Goal: Task Accomplishment & Management: Use online tool/utility

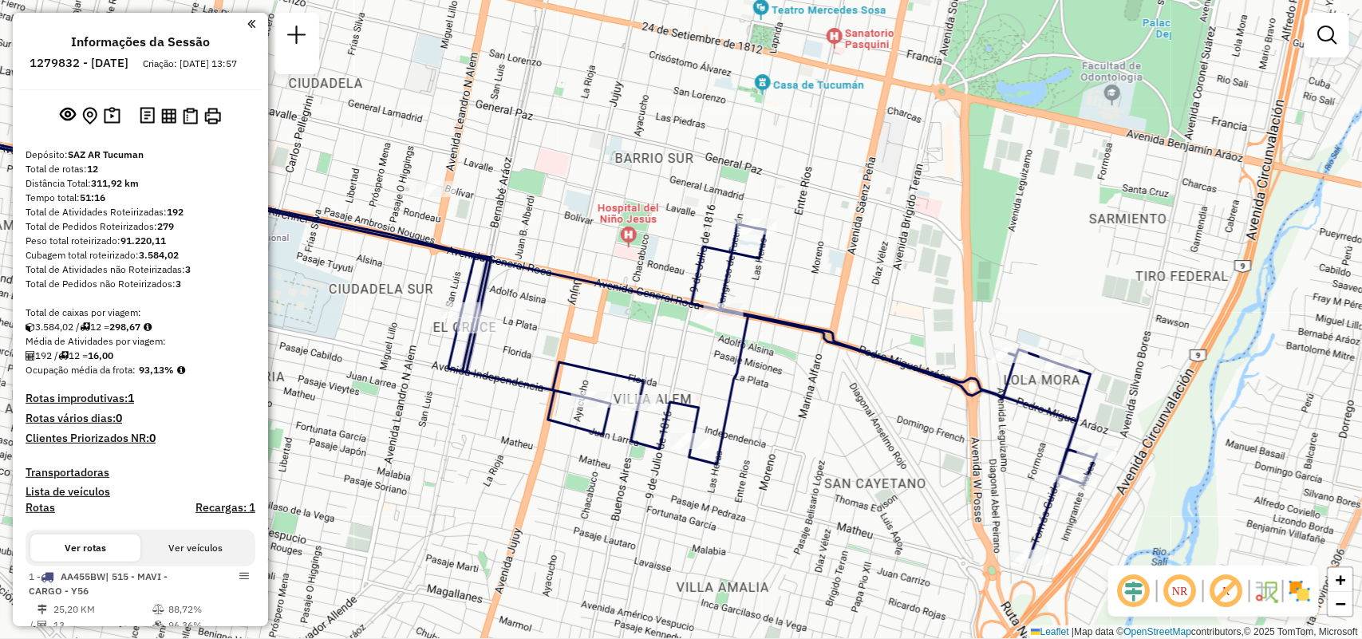
scroll to position [568, 0]
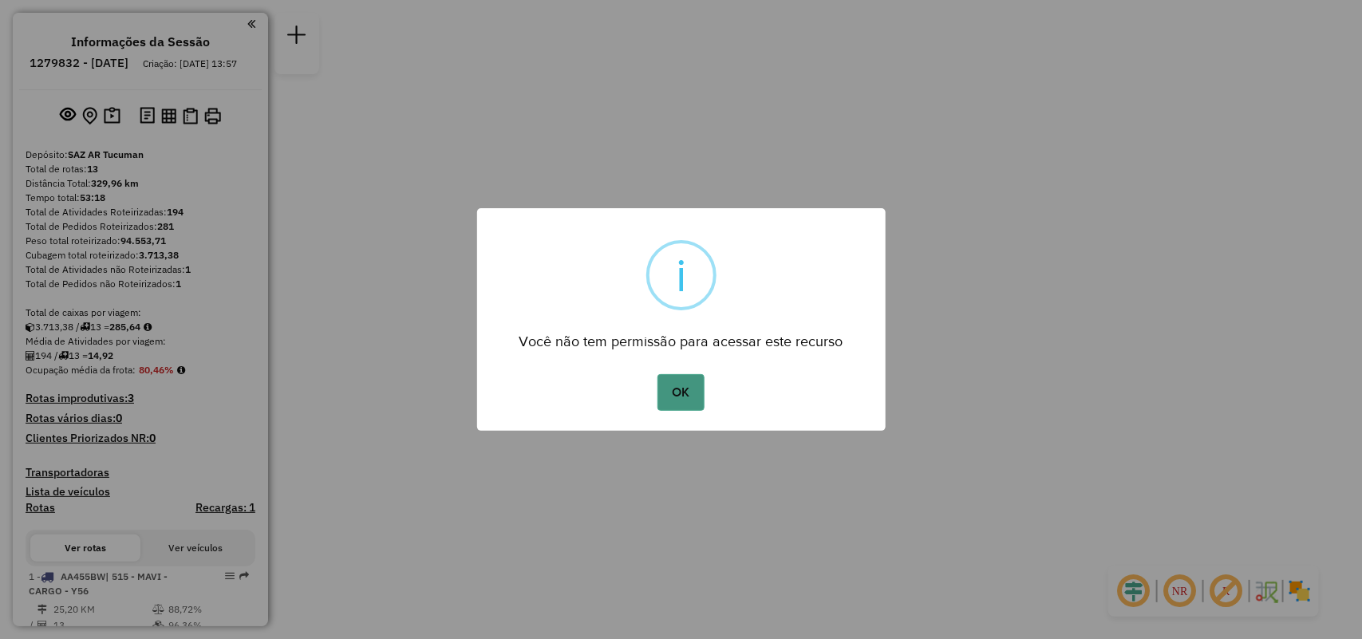
click at [661, 389] on button "OK" at bounding box center [681, 392] width 47 height 37
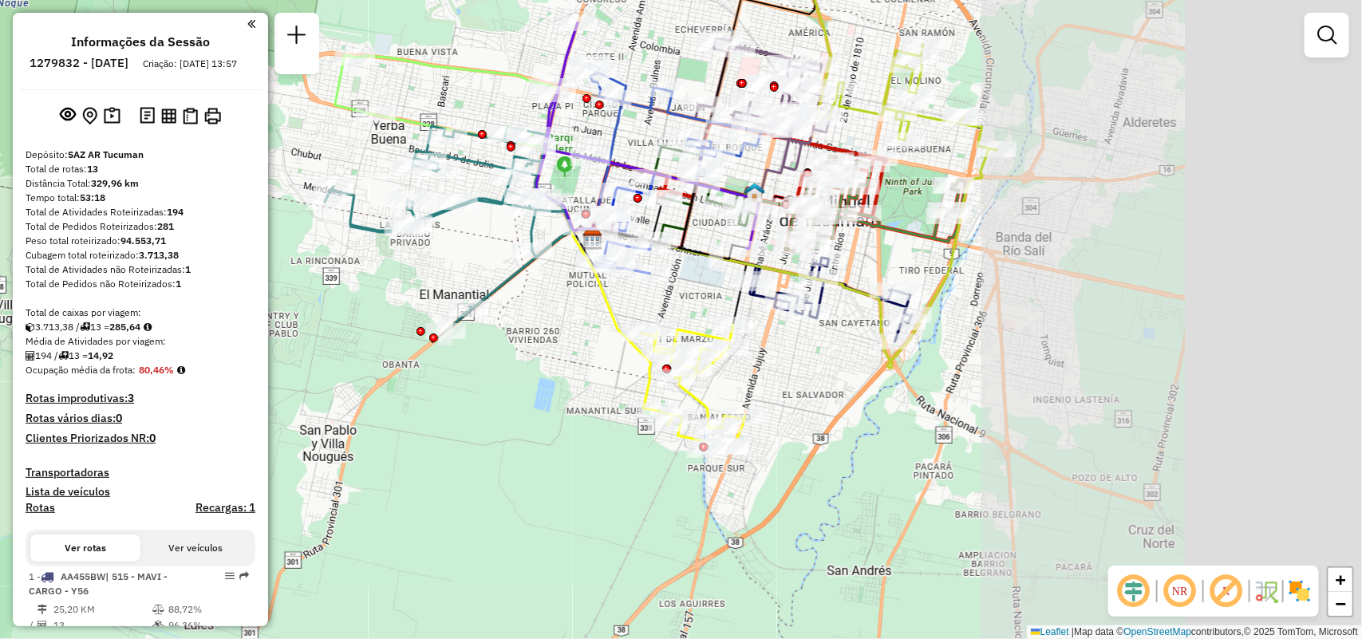
drag, startPoint x: 800, startPoint y: 340, endPoint x: 416, endPoint y: 385, distance: 386.5
click at [416, 385] on div "Janela de atendimento Grade de atendimento Capacidade Transportadoras Veículos …" at bounding box center [681, 319] width 1362 height 639
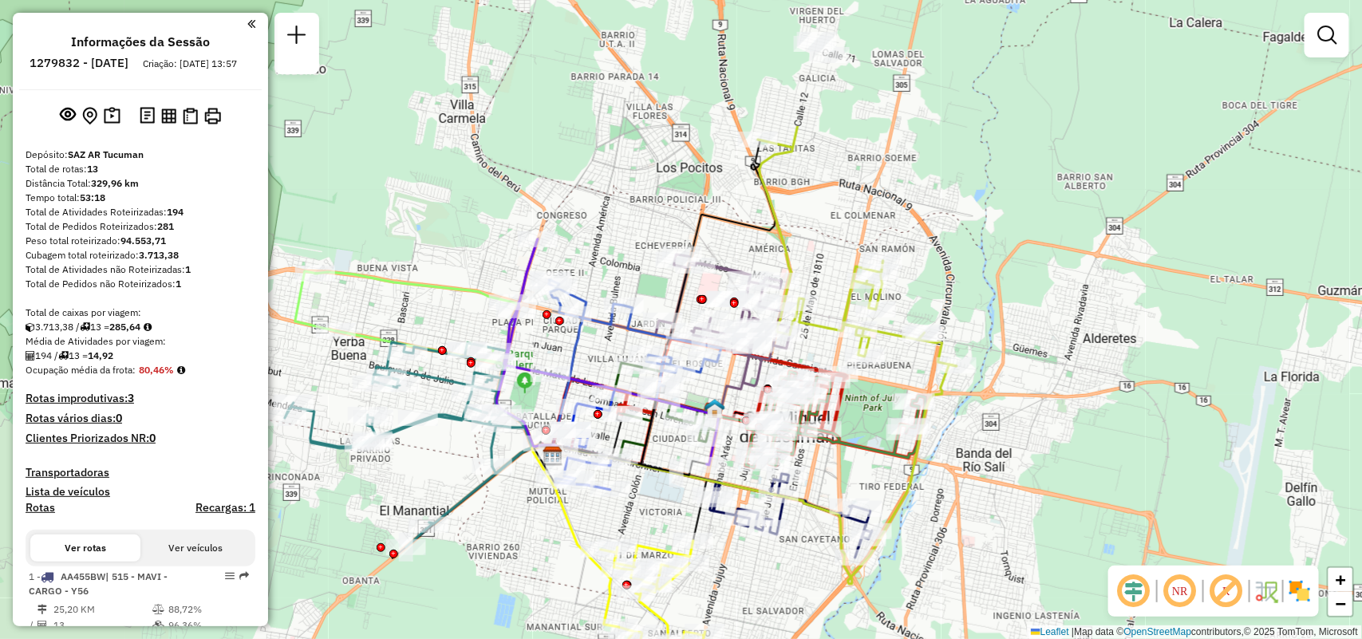
drag, startPoint x: 796, startPoint y: 559, endPoint x: 834, endPoint y: 620, distance: 72.0
click at [834, 620] on div "Janela de atendimento Grade de atendimento Capacidade Transportadoras Veículos …" at bounding box center [681, 319] width 1362 height 639
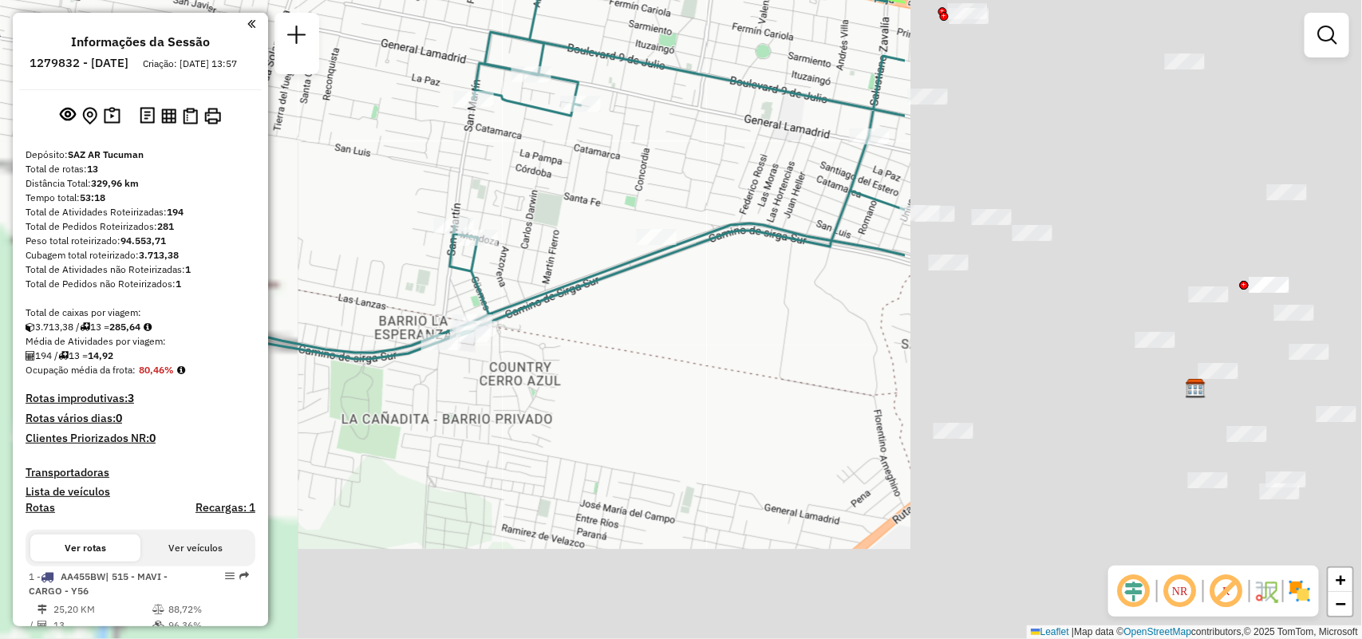
drag, startPoint x: 887, startPoint y: 467, endPoint x: 304, endPoint y: 216, distance: 634.8
click at [264, 215] on hb-router-mapa "Informações da Sessão 1279832 - 22/09/2025 Criação: 20/09/2025 13:57 Depósito: …" at bounding box center [681, 319] width 1362 height 639
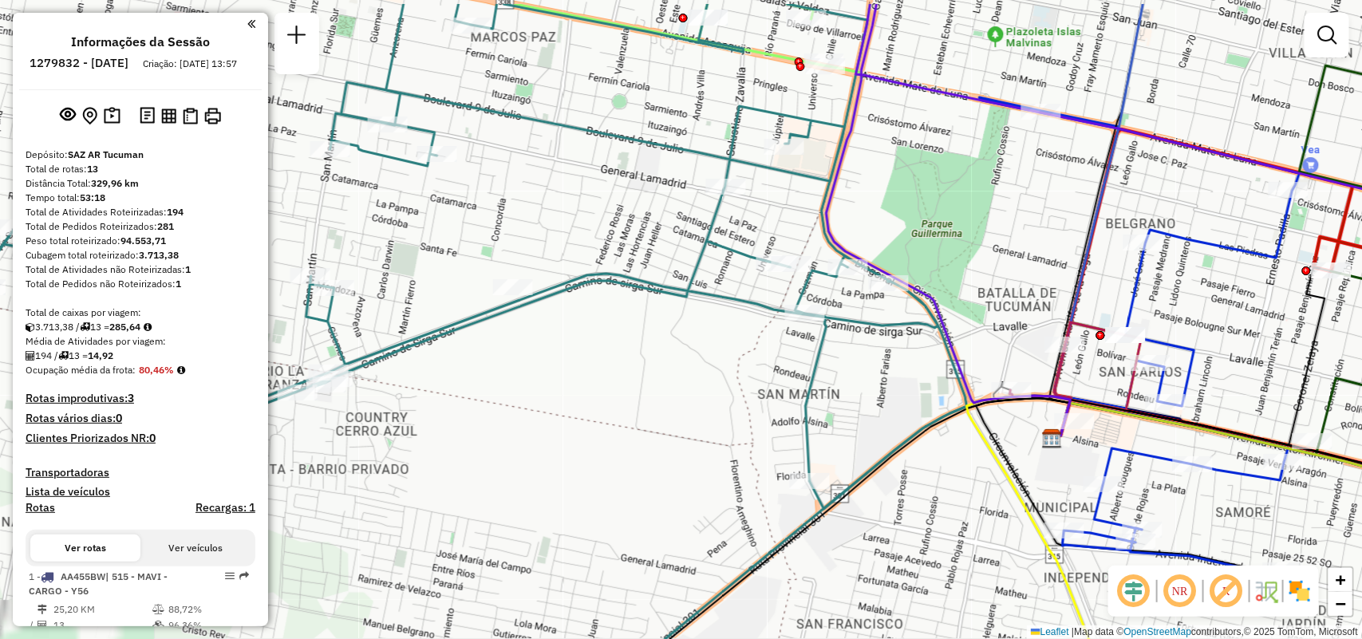
drag, startPoint x: 736, startPoint y: 153, endPoint x: 481, endPoint y: 279, distance: 284.1
click at [492, 279] on div "Rota 7 - Placa IMS943 0000491029 - Lazarte Juan Domingo Rota 7 - Placa IMS943 0…" at bounding box center [681, 319] width 1362 height 639
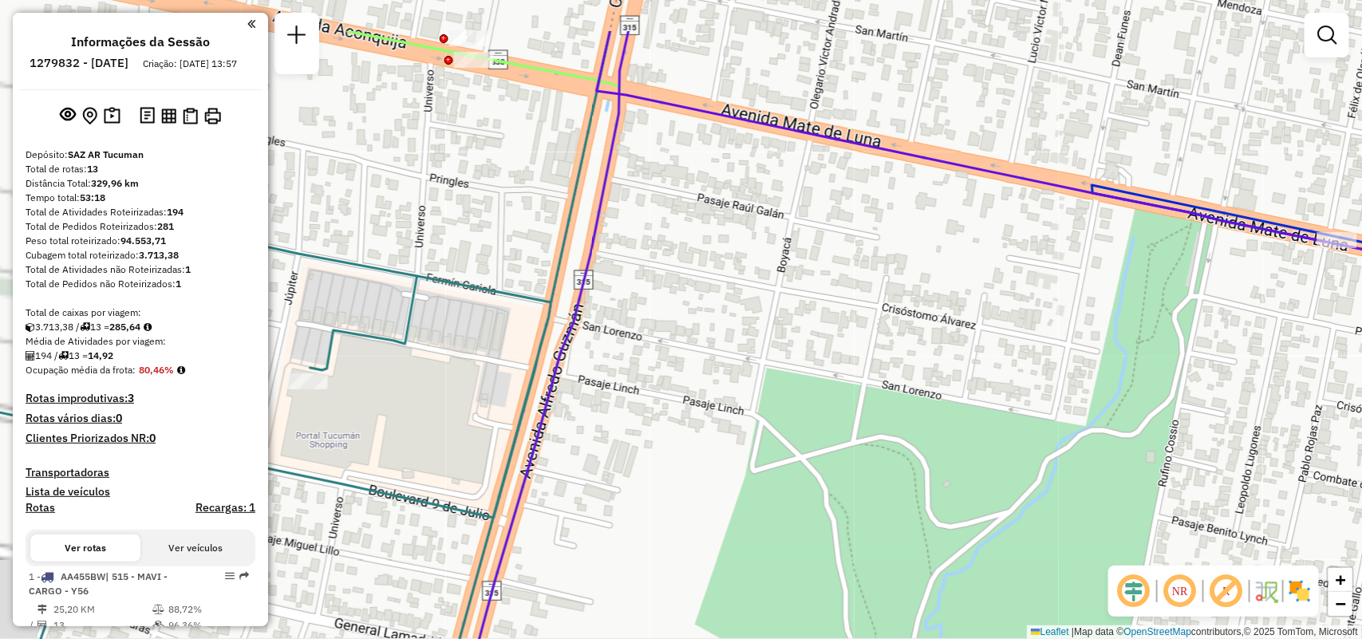
drag, startPoint x: 688, startPoint y: 285, endPoint x: 738, endPoint y: 126, distance: 166.6
click at [742, 201] on div "Rota 7 - Placa IMS943 0000491029 - Lazarte Juan Domingo Rota 7 - Placa IMS943 0…" at bounding box center [681, 319] width 1362 height 639
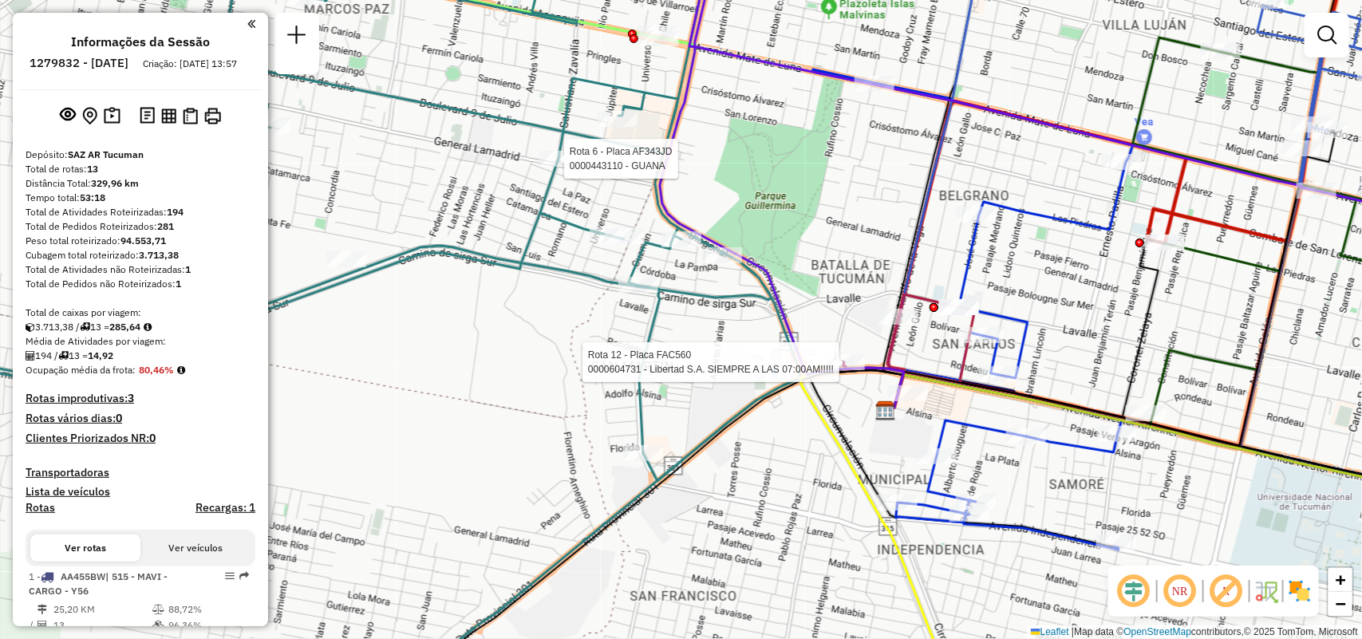
select select "**********"
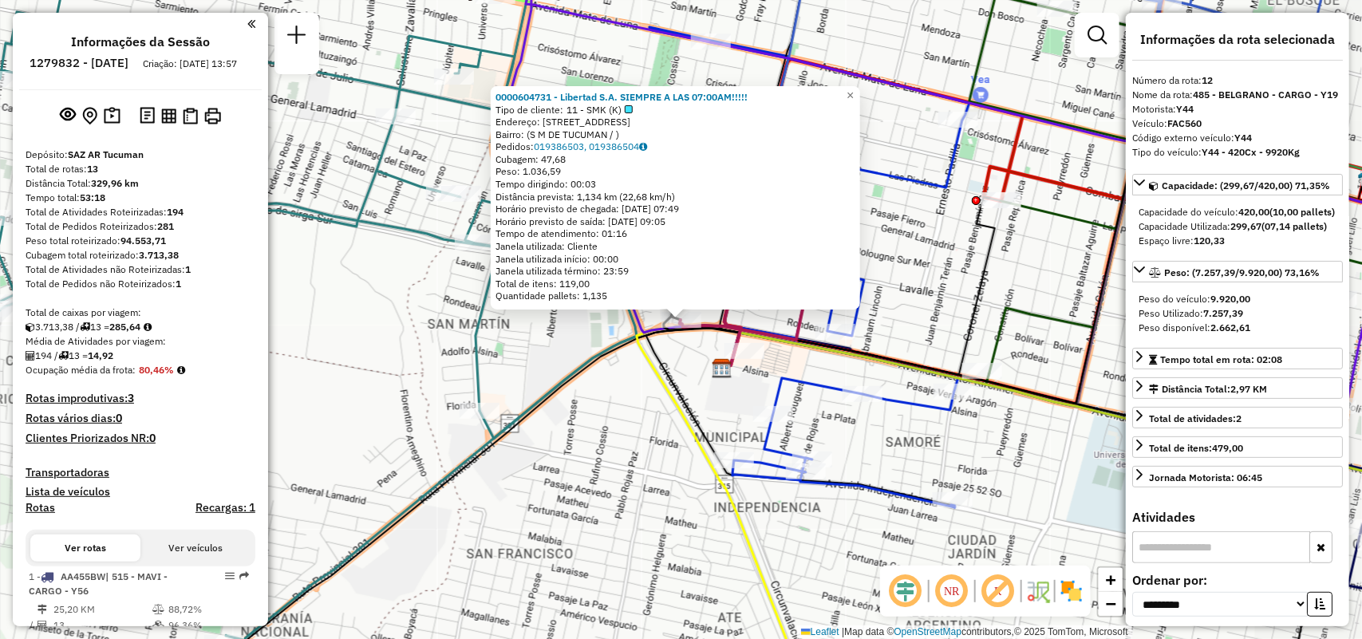
scroll to position [1697, 0]
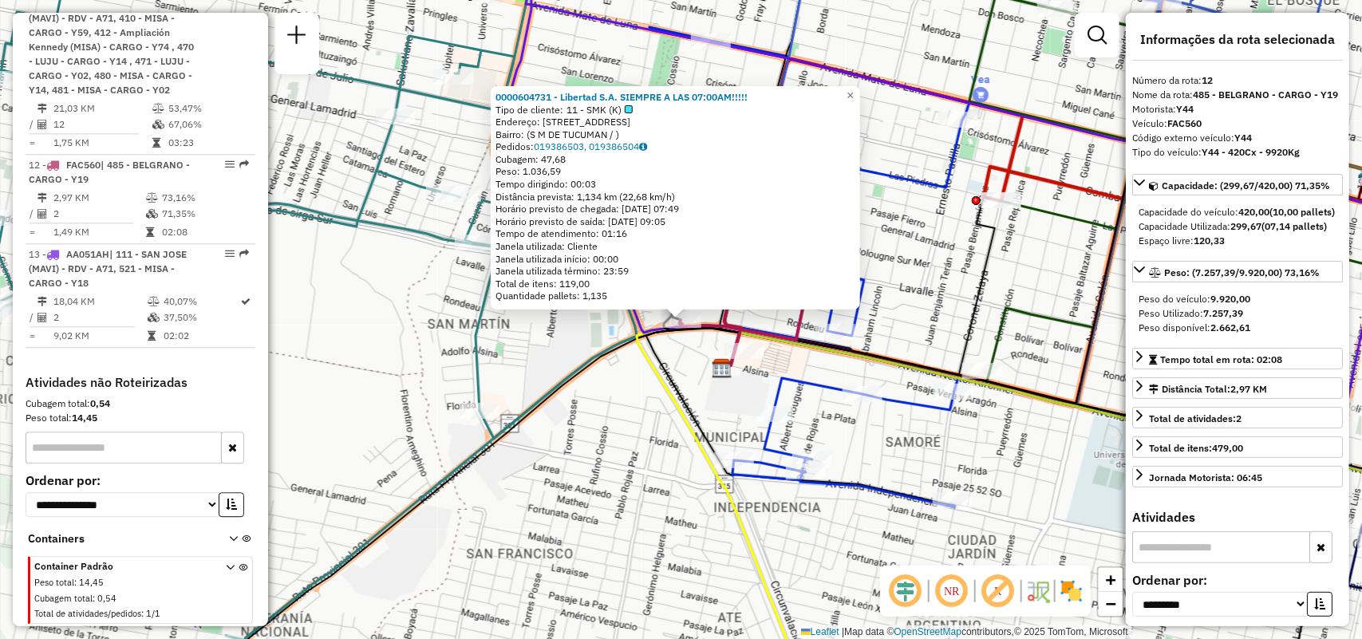
click at [947, 340] on div "Rota 5 - Placa HPU757 0000456367 - FORTUNATO FORTINO Y CIA SRL 0000604731 - Lib…" at bounding box center [681, 319] width 1362 height 639
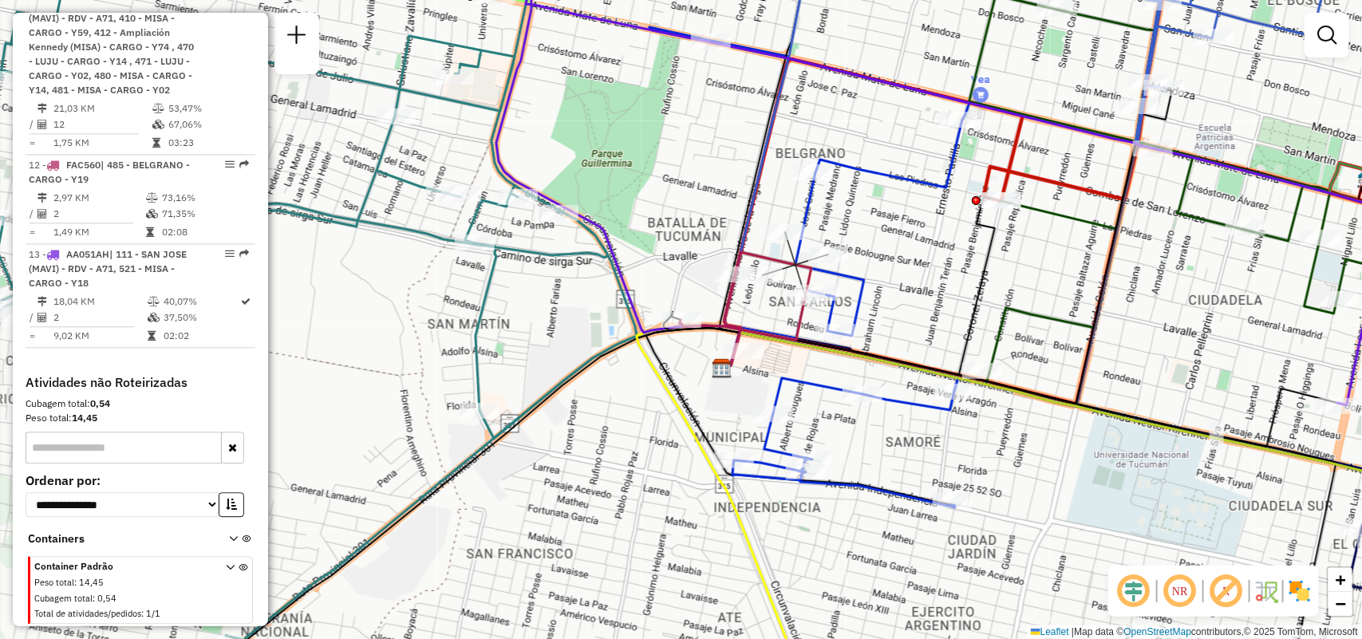
click at [827, 243] on div "Rota 12 - Placa FAC560 0000535565 - Brandan Juan Ramon Janela de atendimento Gr…" at bounding box center [681, 319] width 1362 height 639
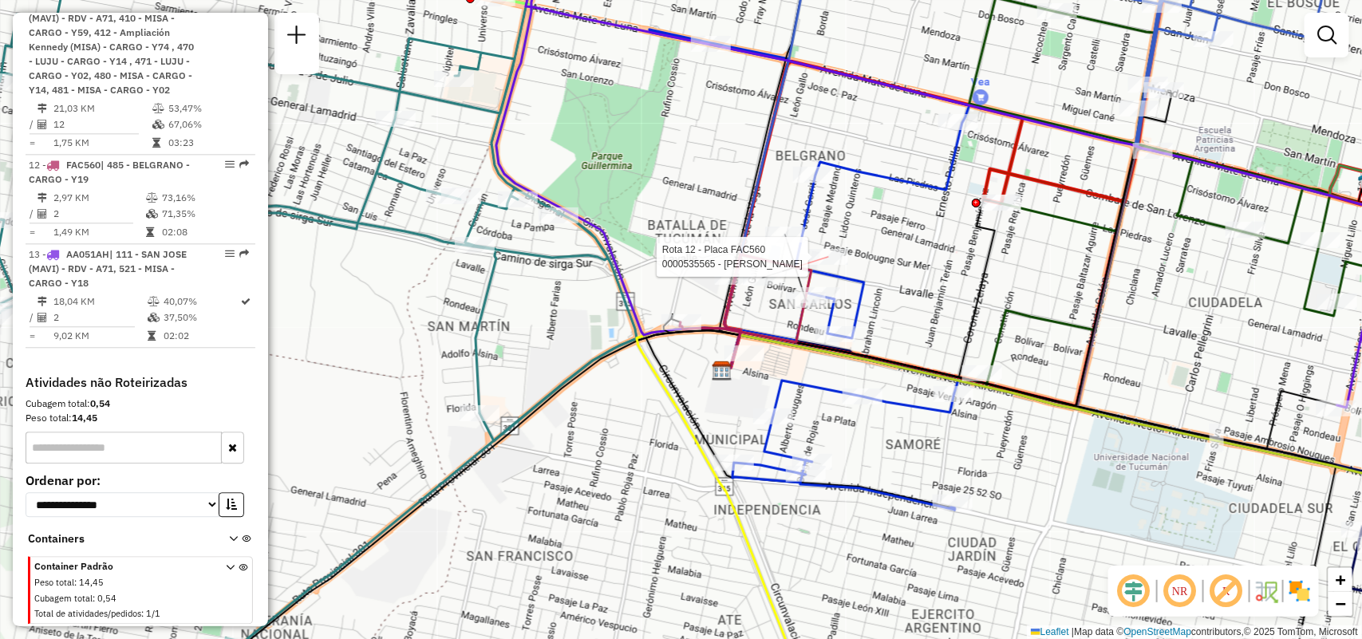
select select "**********"
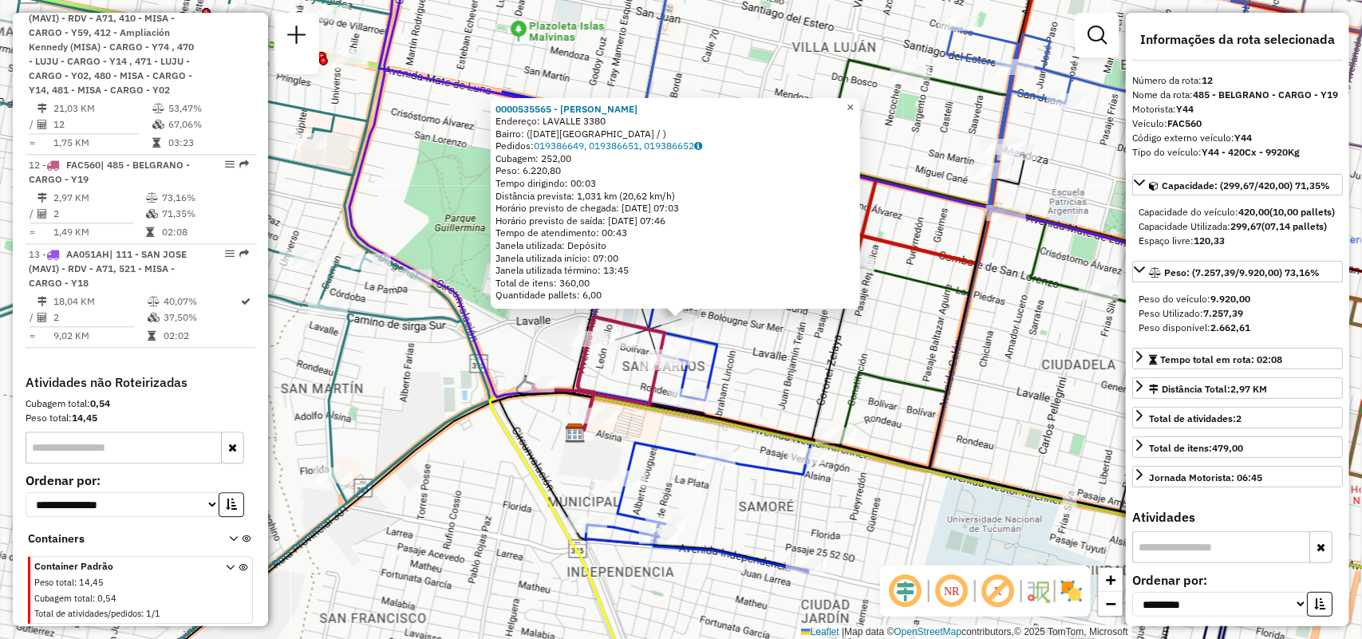
click at [854, 105] on span "×" at bounding box center [850, 107] width 7 height 14
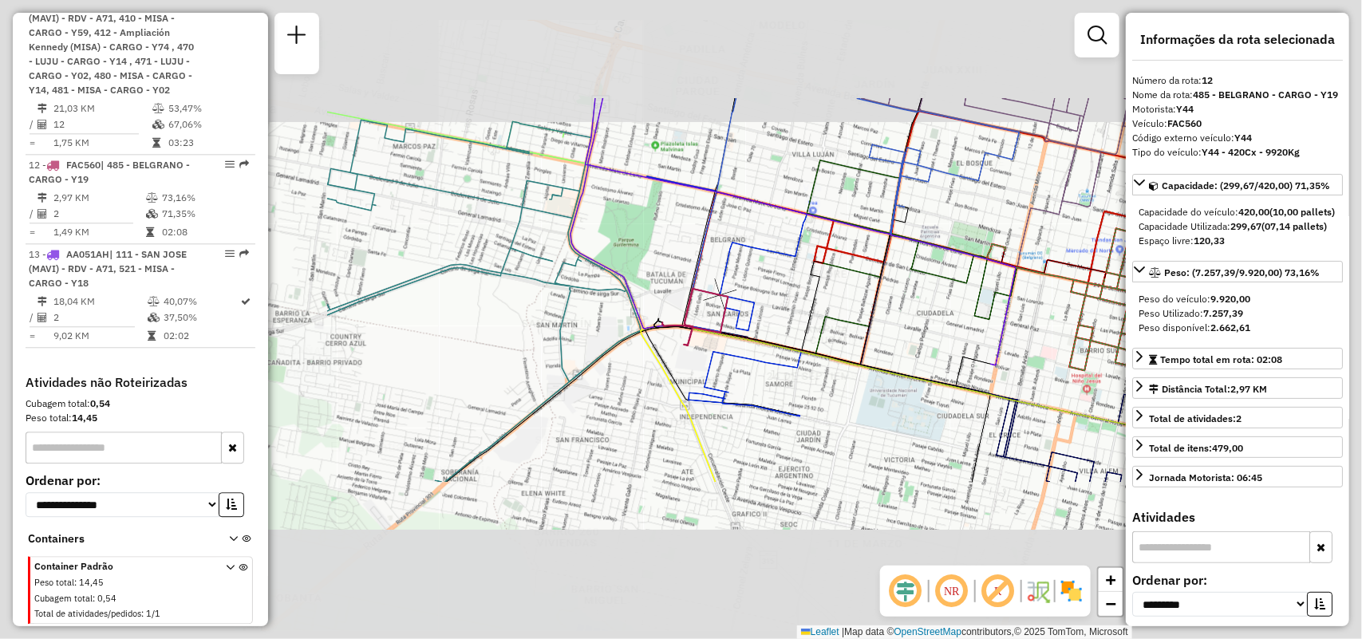
click at [828, 345] on div "Janela de atendimento Grade de atendimento Capacidade Transportadoras Veículos …" at bounding box center [681, 319] width 1362 height 639
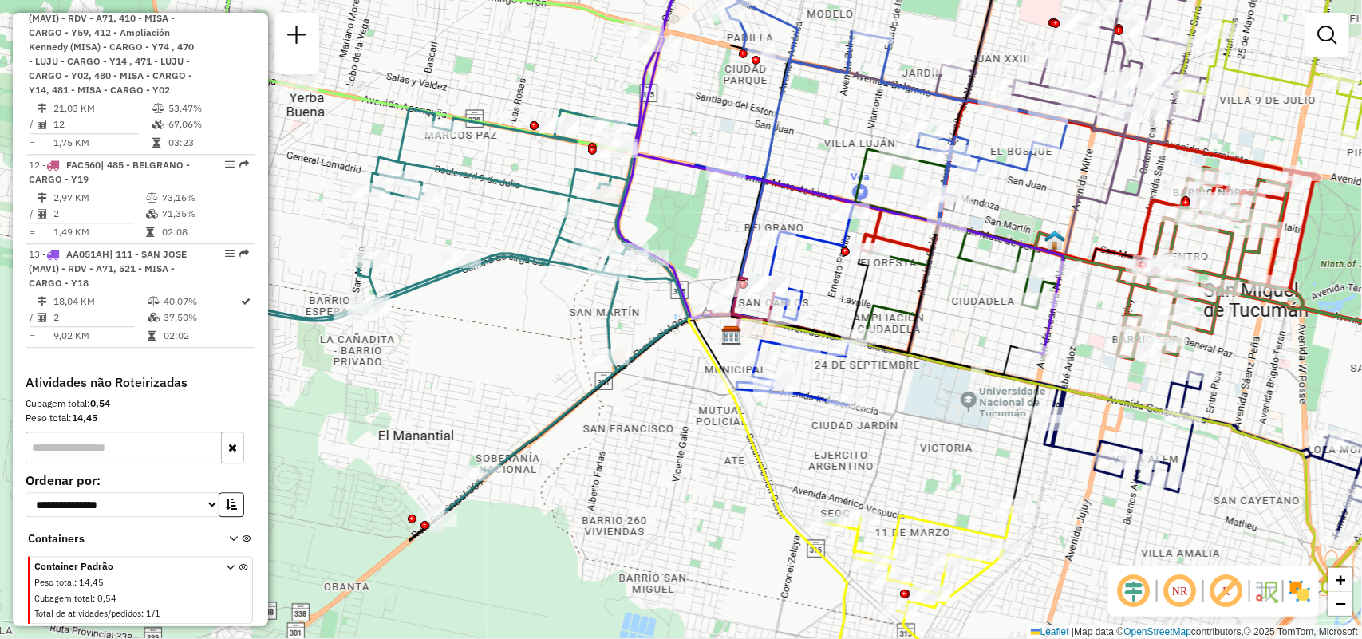
drag, startPoint x: 930, startPoint y: 439, endPoint x: 943, endPoint y: 424, distance: 19.8
click at [944, 425] on div "Janela de atendimento Grade de atendimento Capacidade Transportadoras Veículos …" at bounding box center [681, 319] width 1362 height 639
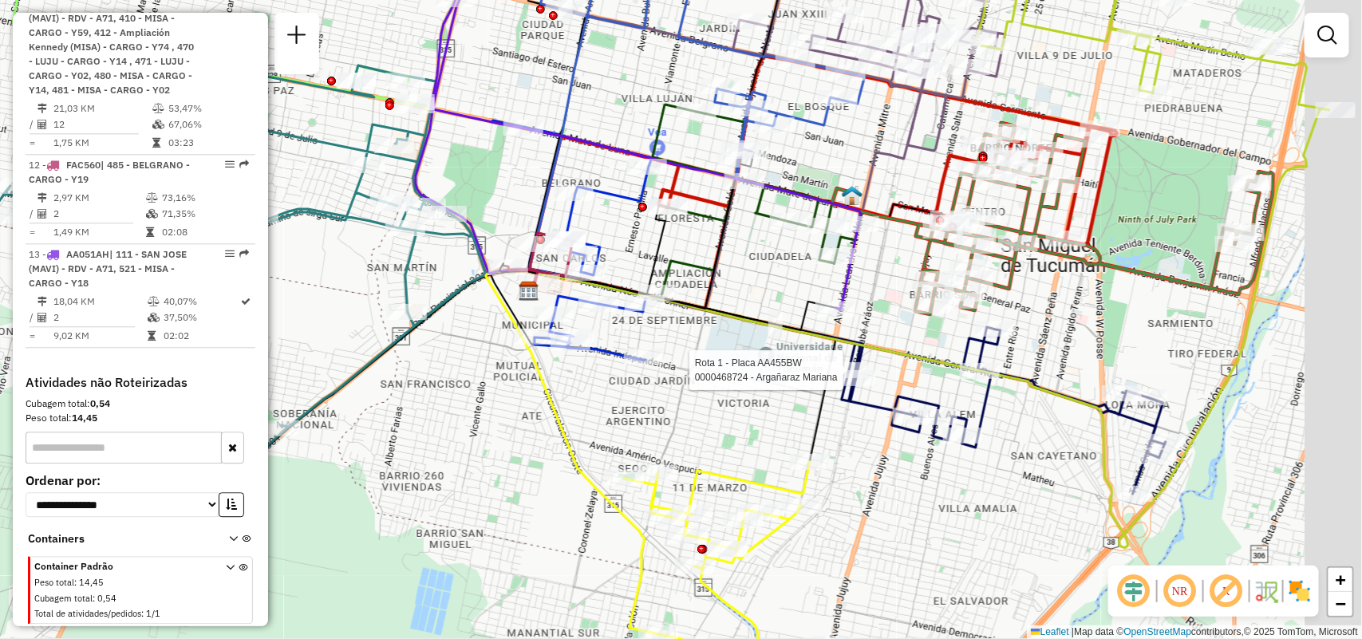
drag, startPoint x: 1048, startPoint y: 431, endPoint x: 879, endPoint y: 389, distance: 173.4
click at [879, 389] on div "Rota 1 - Placa AA455BW 0000468724 - Argañaraz Mariana Rota 1 - Placa AA455BW 00…" at bounding box center [681, 319] width 1362 height 639
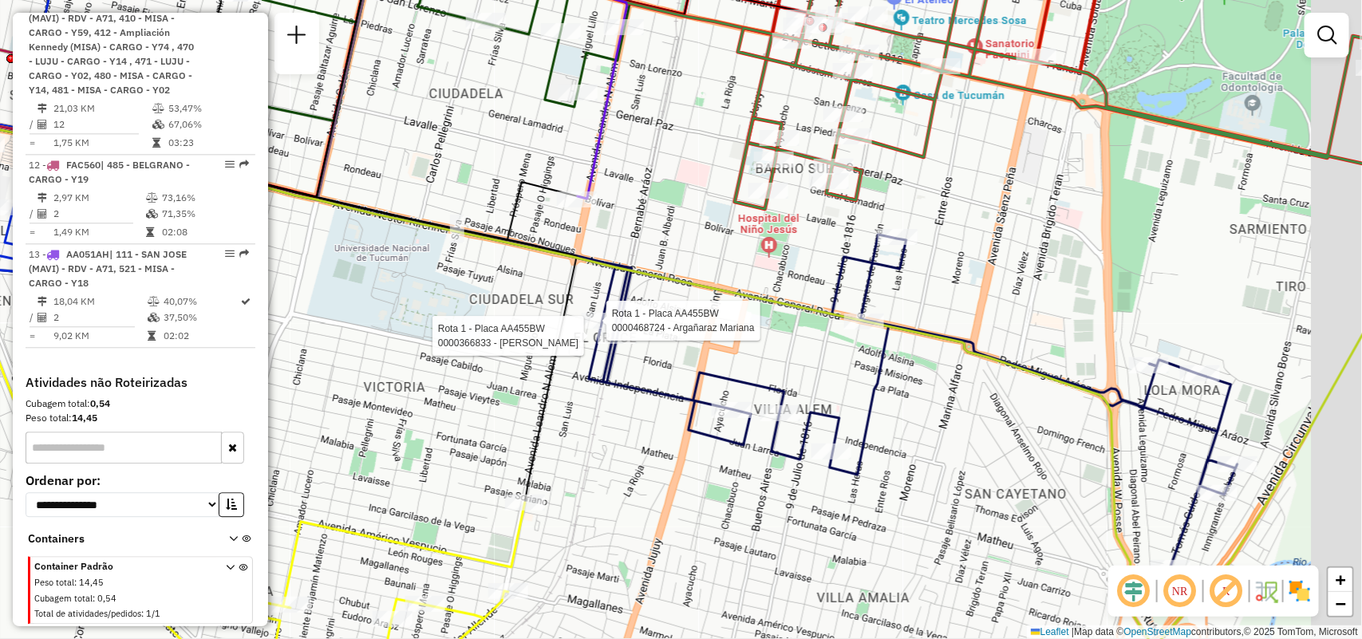
drag, startPoint x: 989, startPoint y: 352, endPoint x: 652, endPoint y: 343, distance: 337.6
click at [684, 349] on div "Rota 1 - Placa AA455BW 0000468724 - Argañaraz Mariana Rota 1 - Placa AA455BW 00…" at bounding box center [681, 319] width 1362 height 639
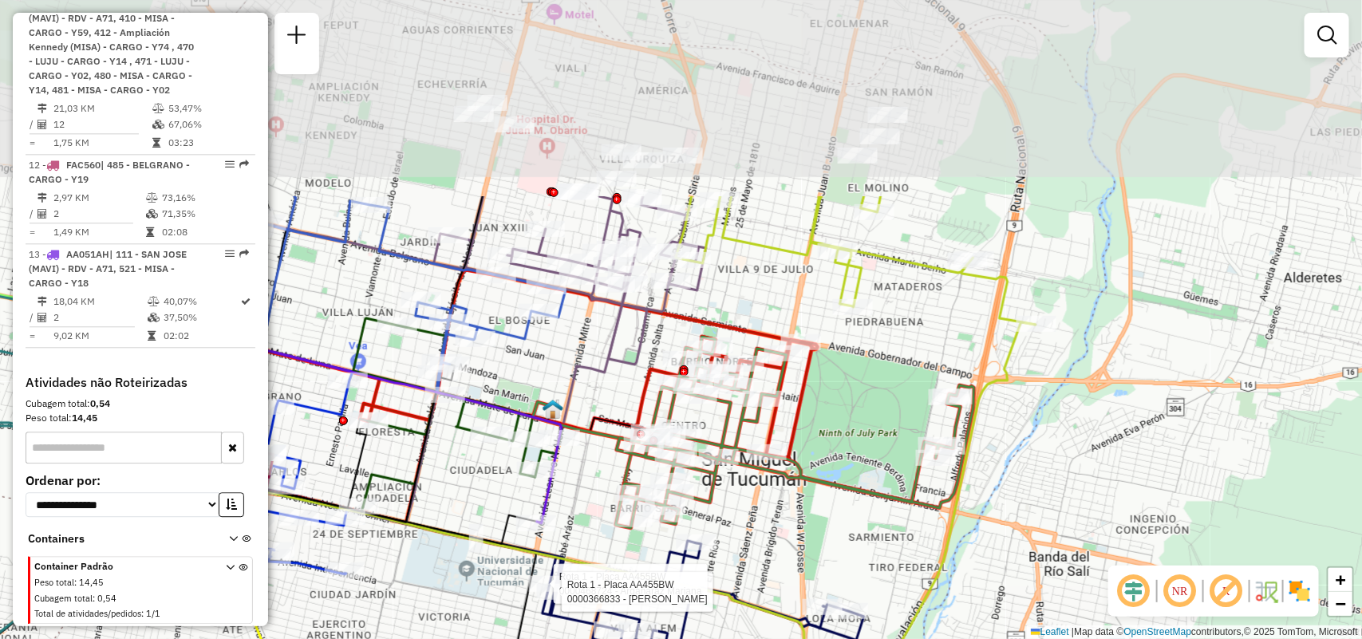
drag, startPoint x: 702, startPoint y: 270, endPoint x: 794, endPoint y: 367, distance: 133.8
click at [732, 488] on div "Rota 1 - Placa AA455BW 0000468724 - Argañaraz Mariana Rota 1 - Placa AA455BW 00…" at bounding box center [681, 319] width 1362 height 639
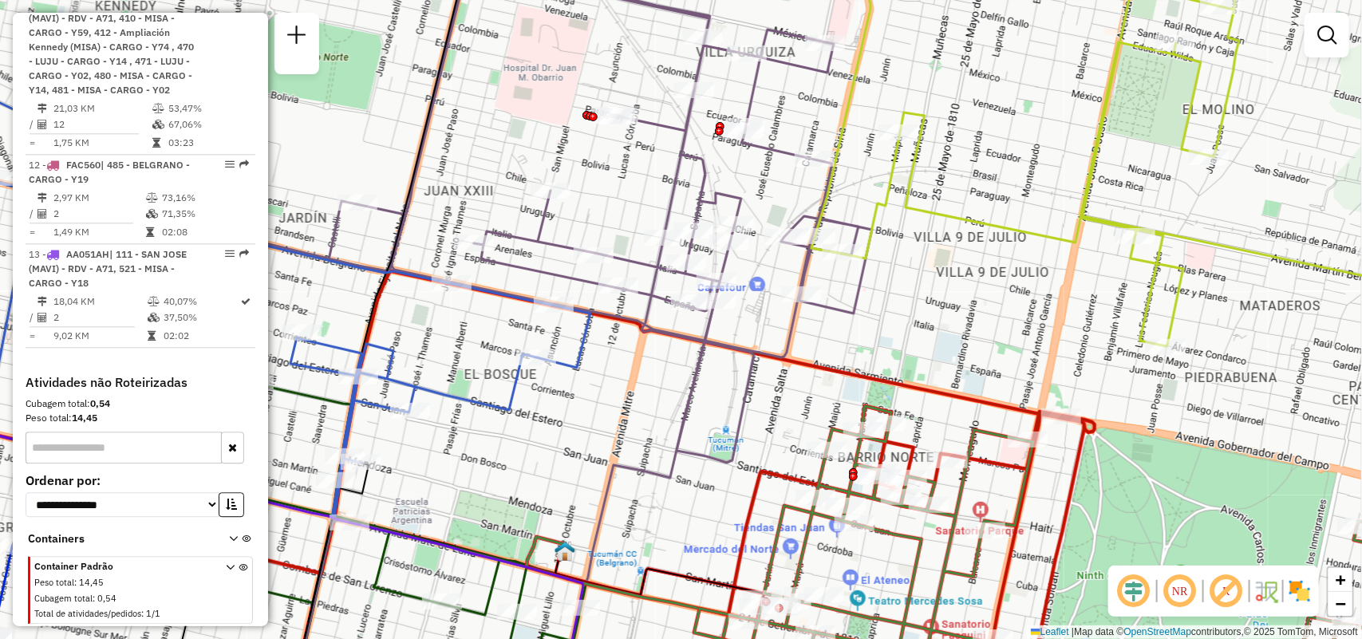
drag, startPoint x: 357, startPoint y: 278, endPoint x: 401, endPoint y: 314, distance: 57.3
click at [401, 314] on div "Rota 1 - Placa AA455BW 0000468724 - Argañaraz Mariana Rota 1 - Placa AA455BW 00…" at bounding box center [681, 319] width 1362 height 639
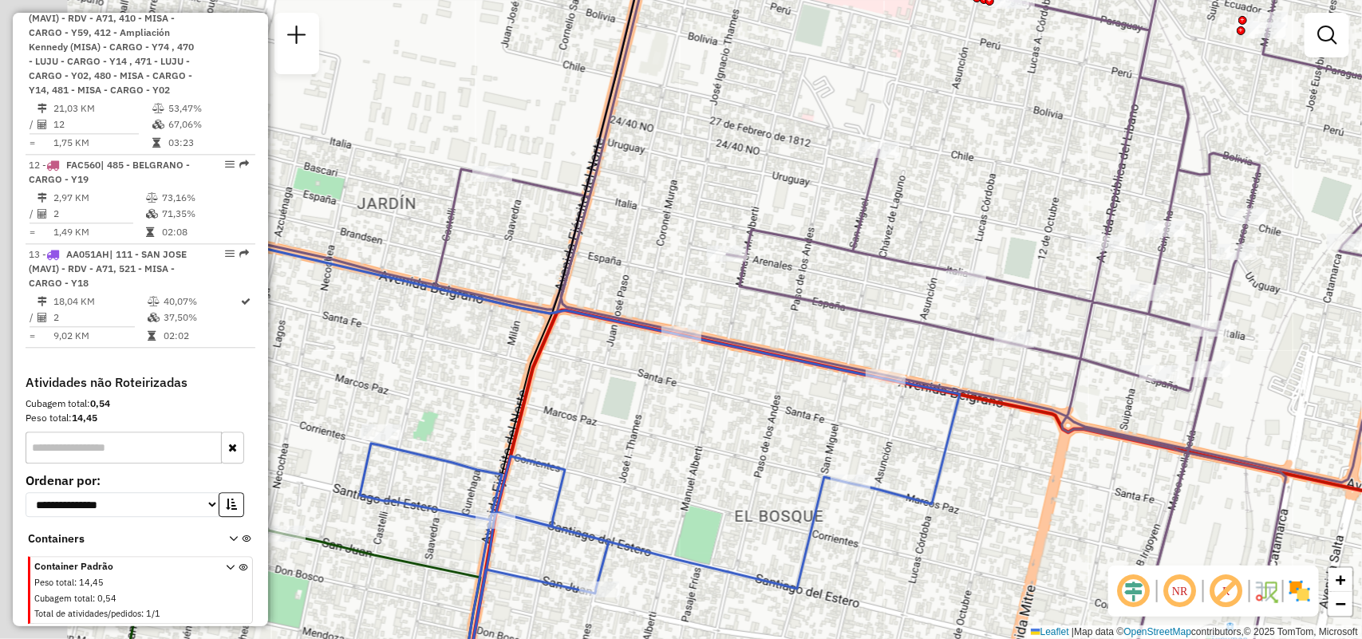
drag, startPoint x: 713, startPoint y: 407, endPoint x: 731, endPoint y: 409, distance: 18.4
click at [731, 409] on div "Rota 1 - Placa AA455BW 0000468724 - Argañaraz Mariana Rota 1 - Placa AA455BW 00…" at bounding box center [681, 319] width 1362 height 639
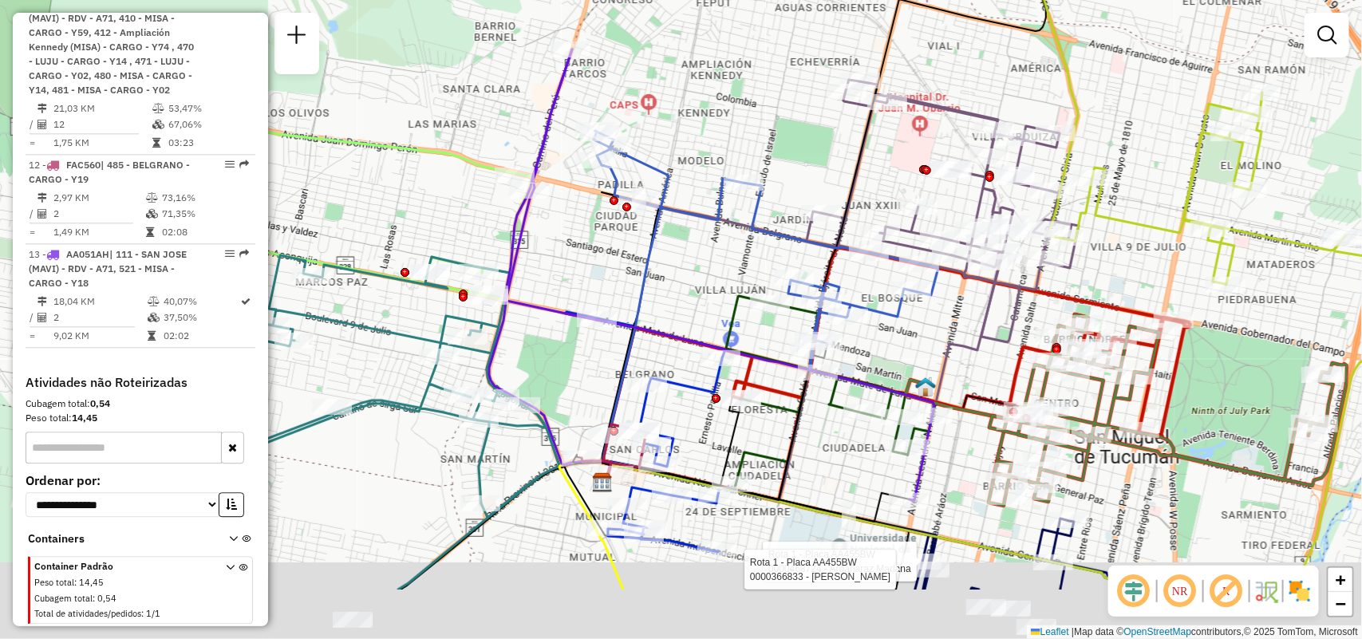
drag, startPoint x: 556, startPoint y: 417, endPoint x: 653, endPoint y: 280, distance: 167.8
click at [653, 280] on icon at bounding box center [631, 306] width 75 height 350
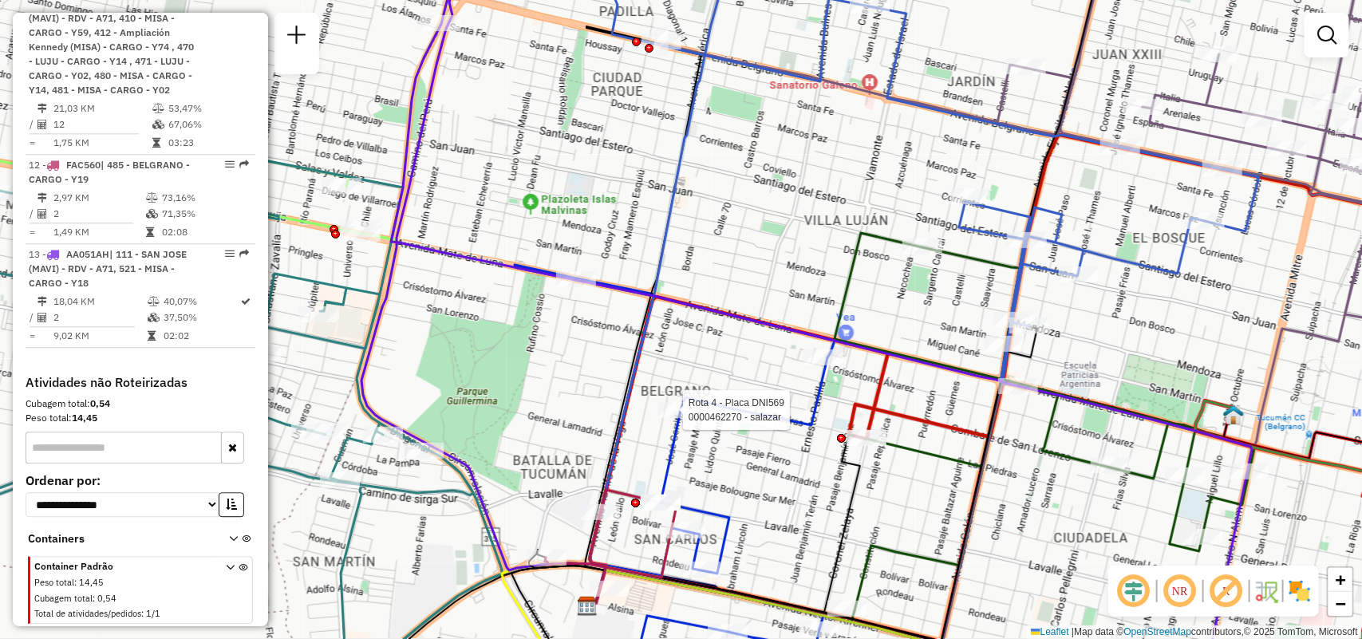
select select "**********"
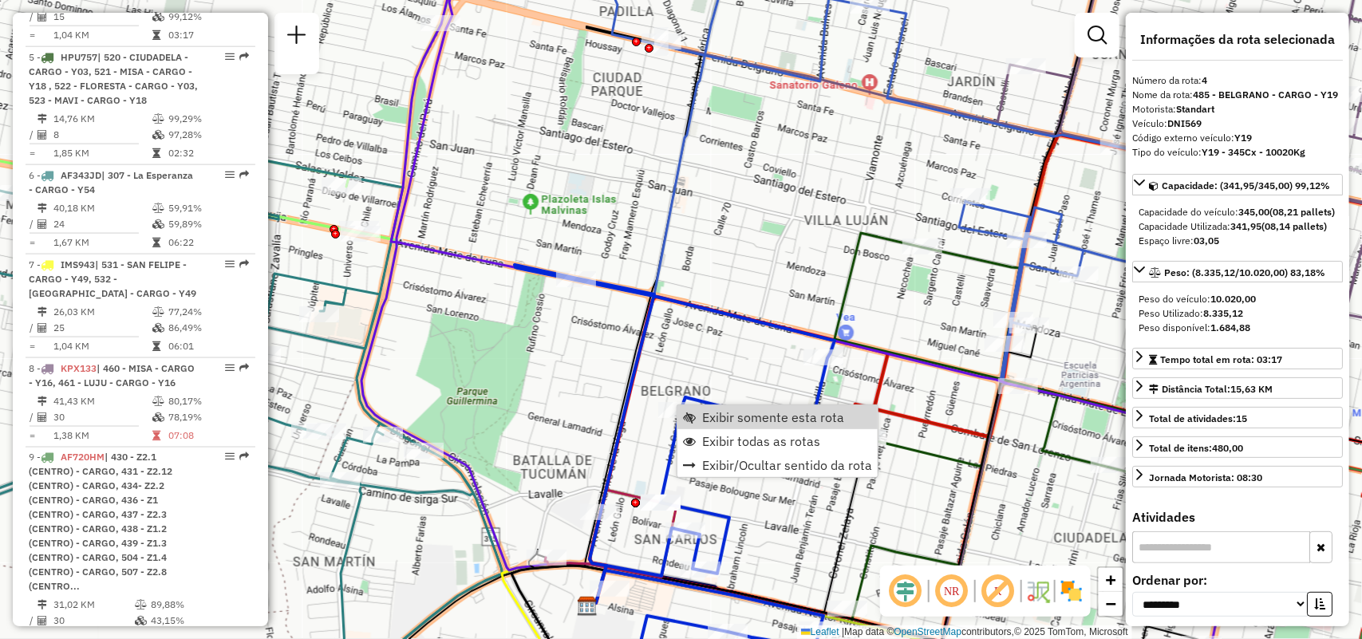
scroll to position [879, 0]
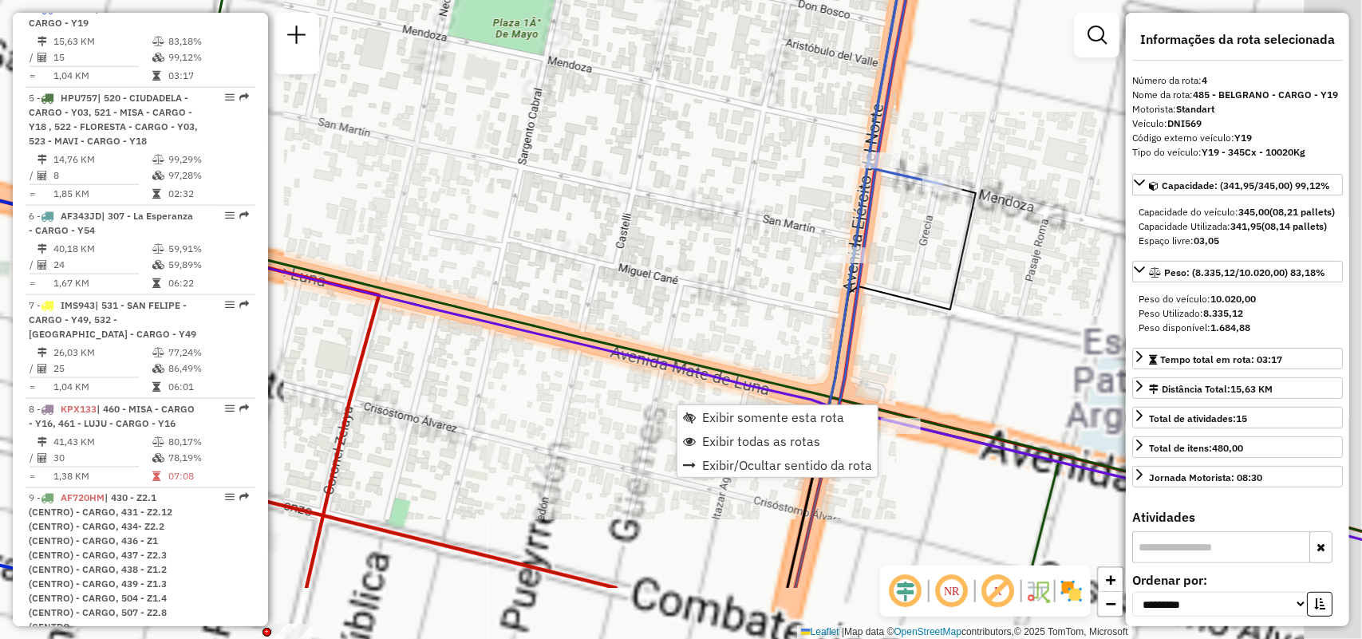
drag, startPoint x: 985, startPoint y: 427, endPoint x: 872, endPoint y: 301, distance: 169.5
click at [872, 301] on div "Rota 1 - Placa AA455BW 0000468724 - Argañaraz Mariana Rota 1 - Placa AA455BW 00…" at bounding box center [681, 319] width 1362 height 639
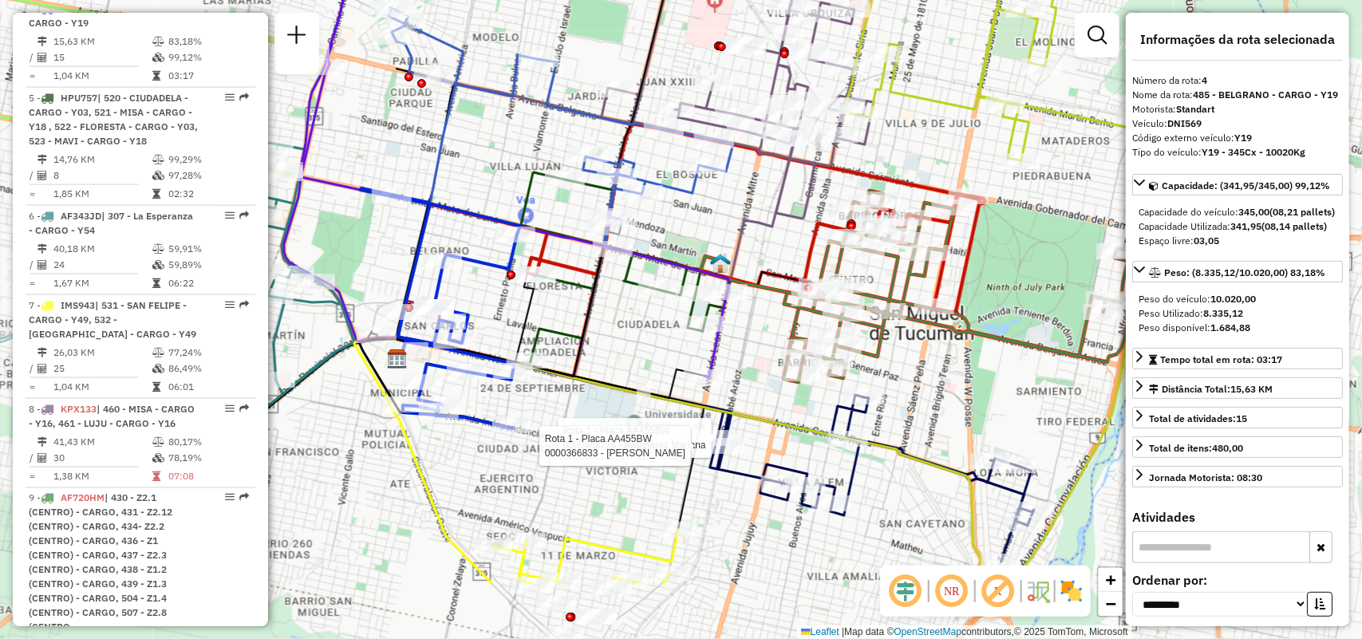
drag, startPoint x: 951, startPoint y: 323, endPoint x: 608, endPoint y: 203, distance: 363.4
click at [608, 203] on icon at bounding box center [561, 126] width 343 height 239
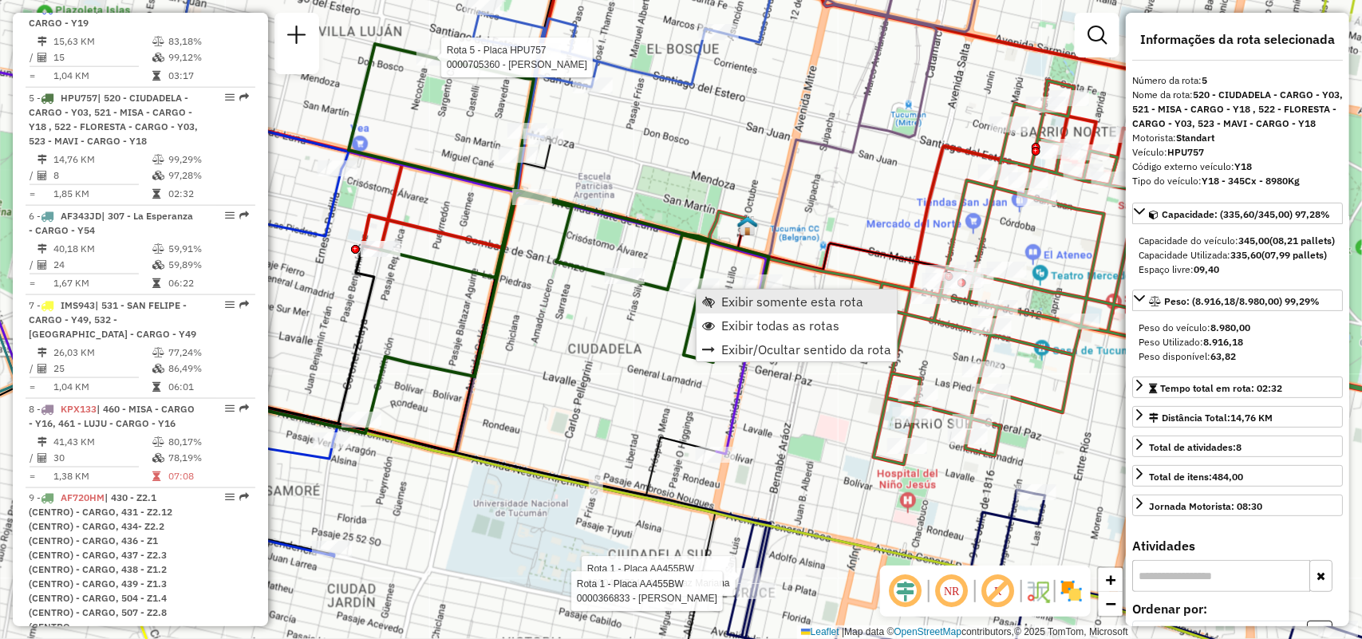
scroll to position [968, 0]
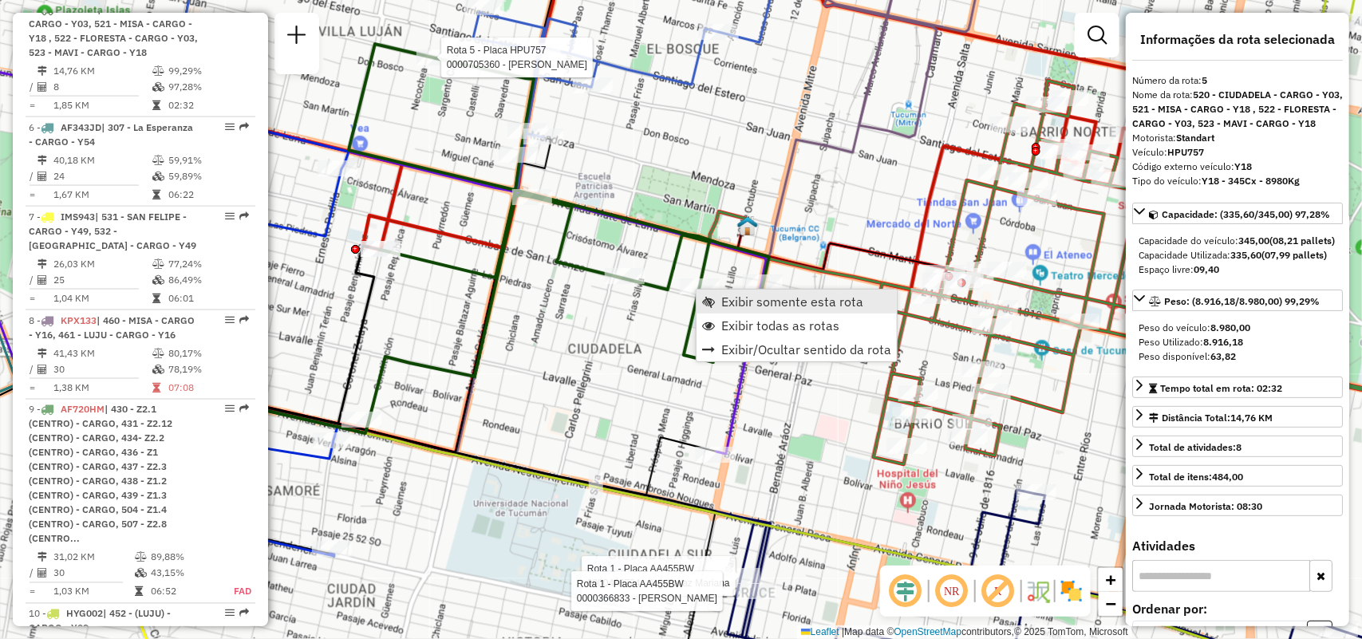
click at [728, 296] on span "Exibir somente esta rota" at bounding box center [792, 301] width 142 height 13
